Goal: Task Accomplishment & Management: Manage account settings

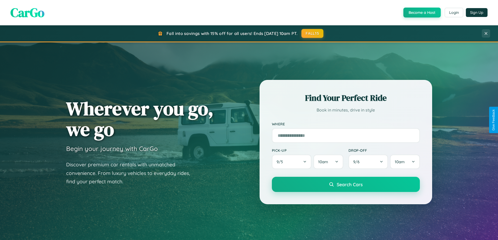
scroll to position [225, 0]
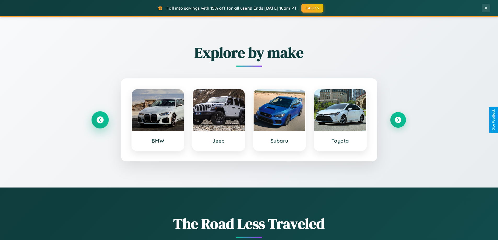
click at [100, 120] on icon at bounding box center [99, 120] width 7 height 7
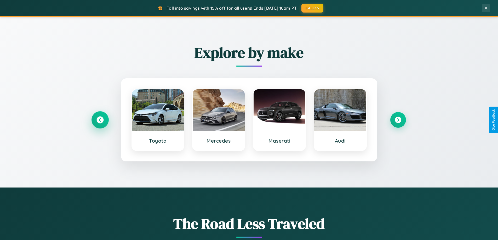
click at [100, 120] on icon at bounding box center [99, 120] width 7 height 7
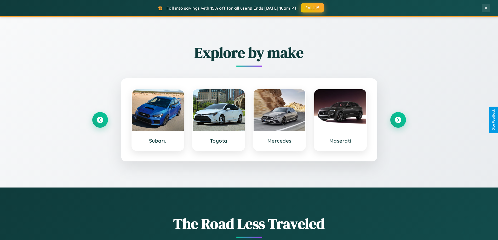
click at [313, 8] on button "FALL15" at bounding box center [312, 7] width 23 height 9
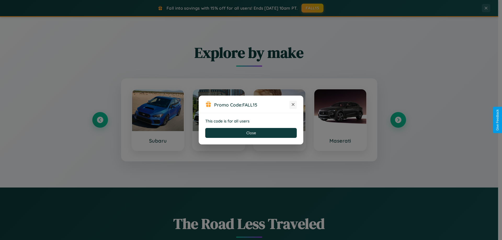
click at [293, 105] on icon at bounding box center [292, 104] width 5 height 5
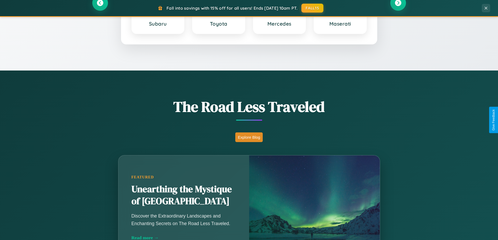
scroll to position [360, 0]
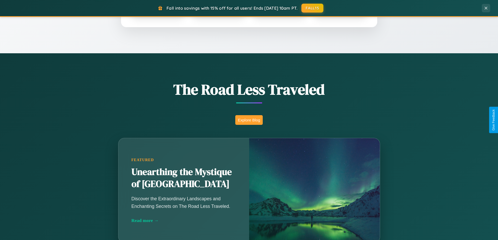
click at [249, 120] on button "Explore Blog" at bounding box center [248, 120] width 27 height 10
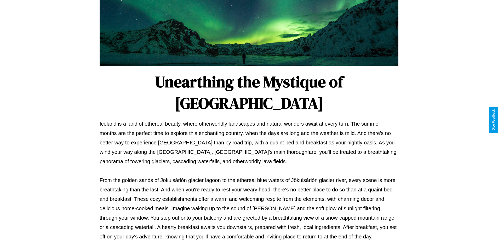
scroll to position [169, 0]
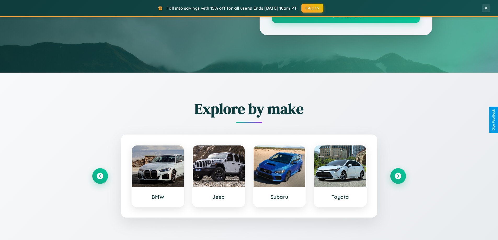
scroll to position [360, 0]
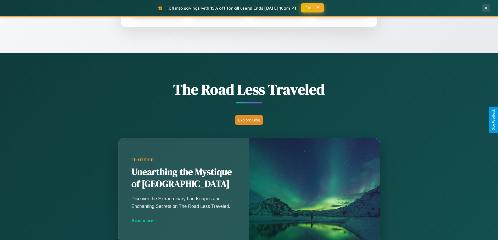
click at [313, 8] on button "FALL15" at bounding box center [312, 7] width 23 height 9
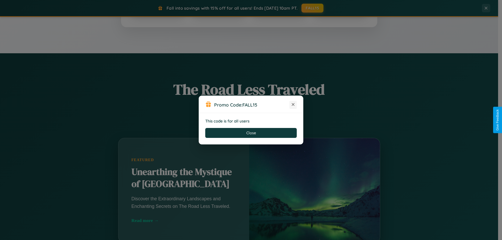
click at [293, 105] on icon at bounding box center [292, 104] width 5 height 5
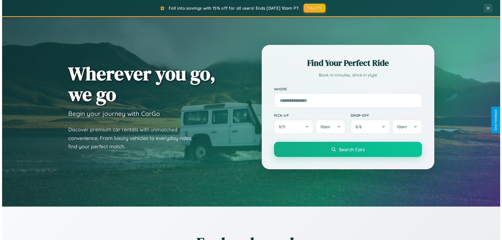
scroll to position [0, 0]
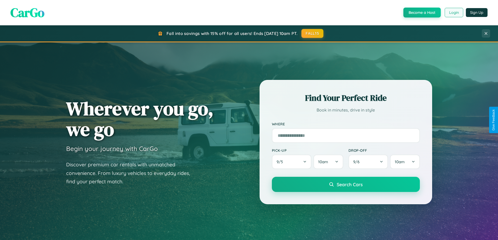
click at [453, 13] on button "Login" at bounding box center [454, 12] width 19 height 9
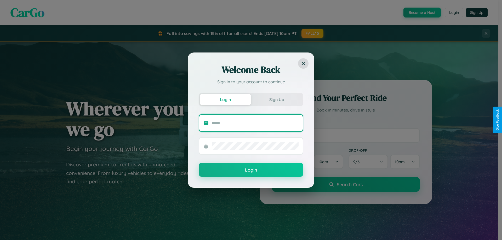
click at [255, 123] on input "text" at bounding box center [255, 123] width 87 height 8
type input "**********"
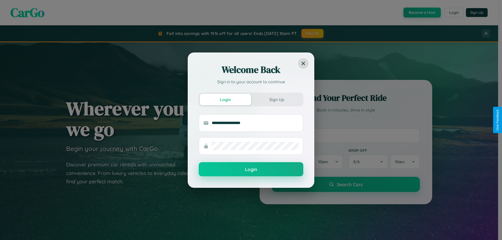
click at [251, 170] on button "Login" at bounding box center [251, 169] width 105 height 14
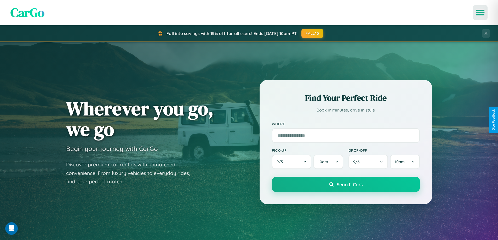
click at [480, 13] on icon "Open menu" at bounding box center [480, 12] width 8 height 5
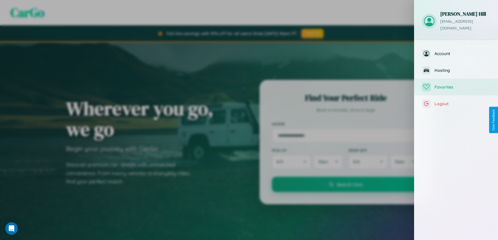
click at [456, 84] on span "Favorites" at bounding box center [462, 86] width 56 height 5
